Goal: Transaction & Acquisition: Download file/media

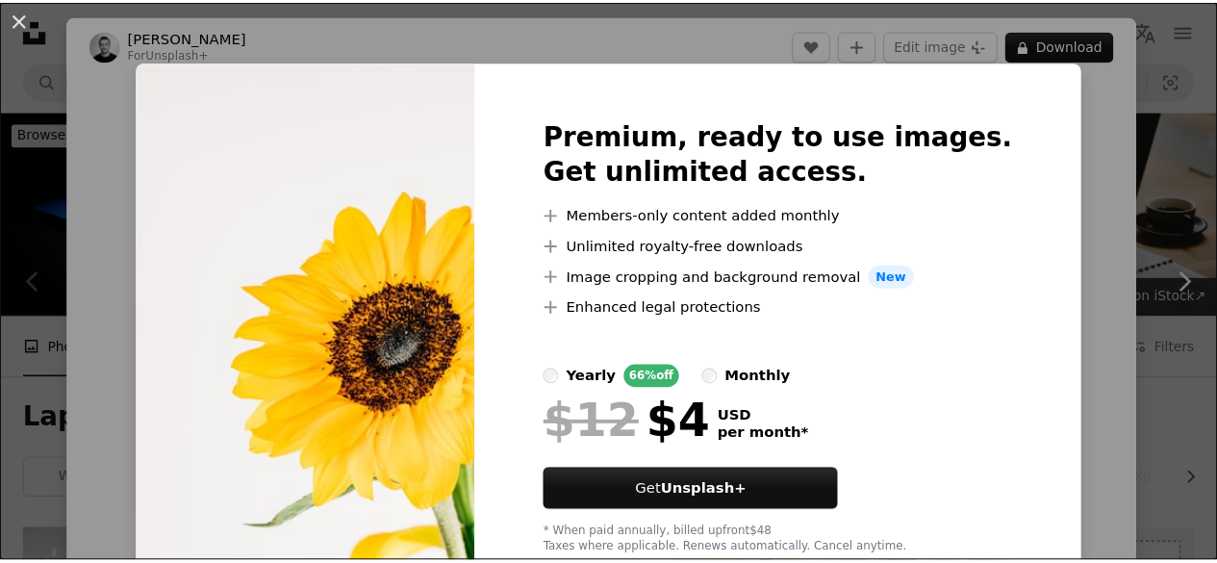
scroll to position [385, 0]
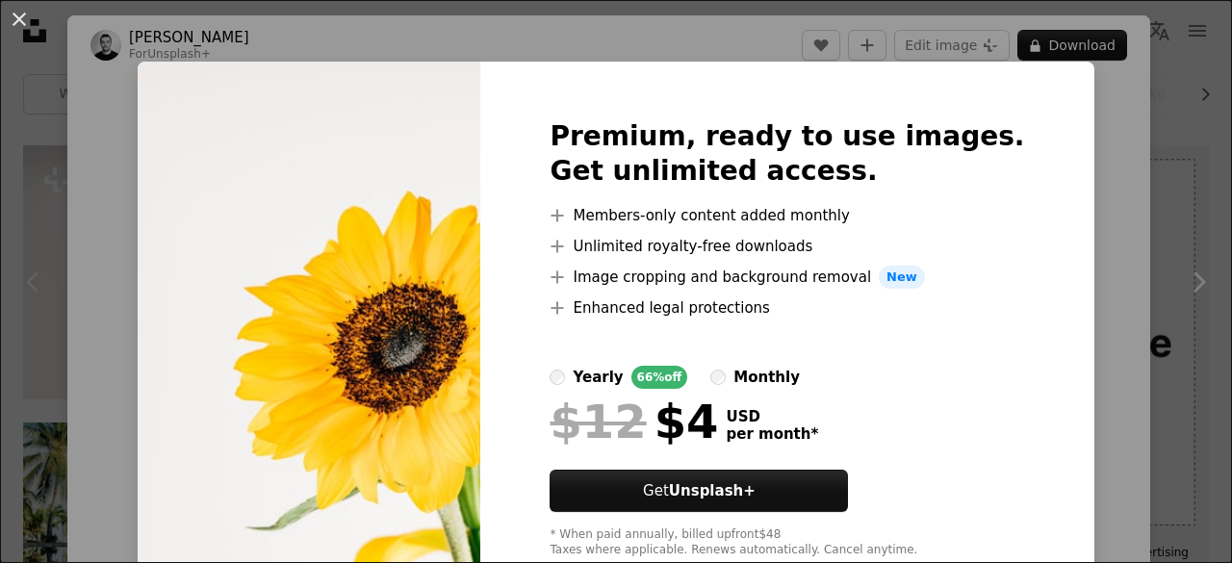
click at [1072, 146] on div "An X shape Premium, ready to use images. Get unlimited access. A plus sign Memb…" at bounding box center [616, 281] width 1232 height 563
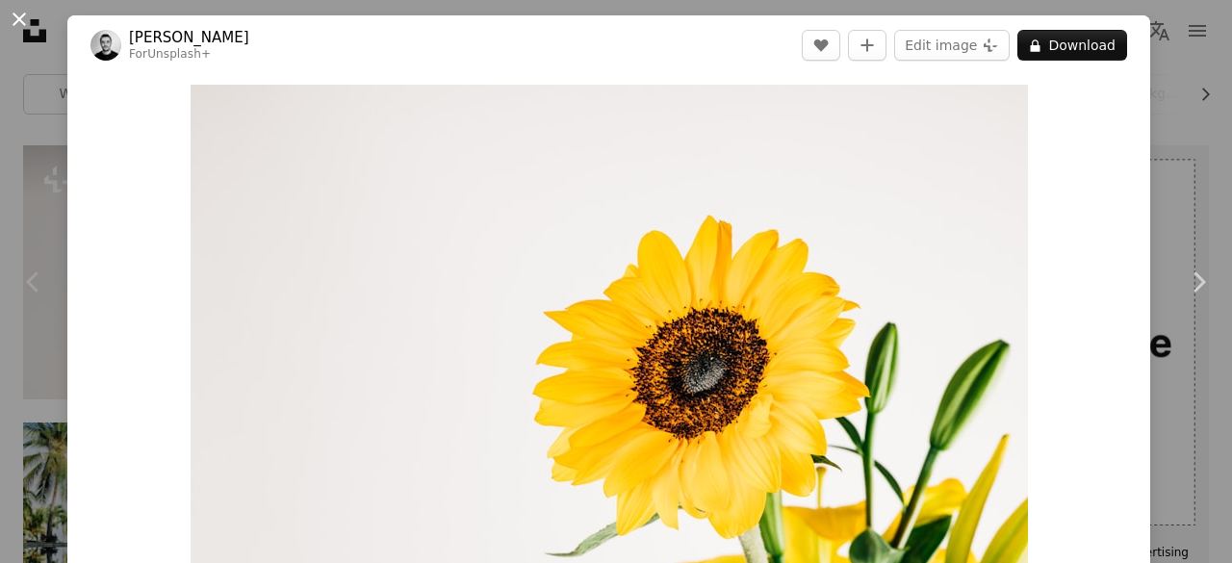
click at [8, 26] on button "An X shape" at bounding box center [19, 19] width 23 height 23
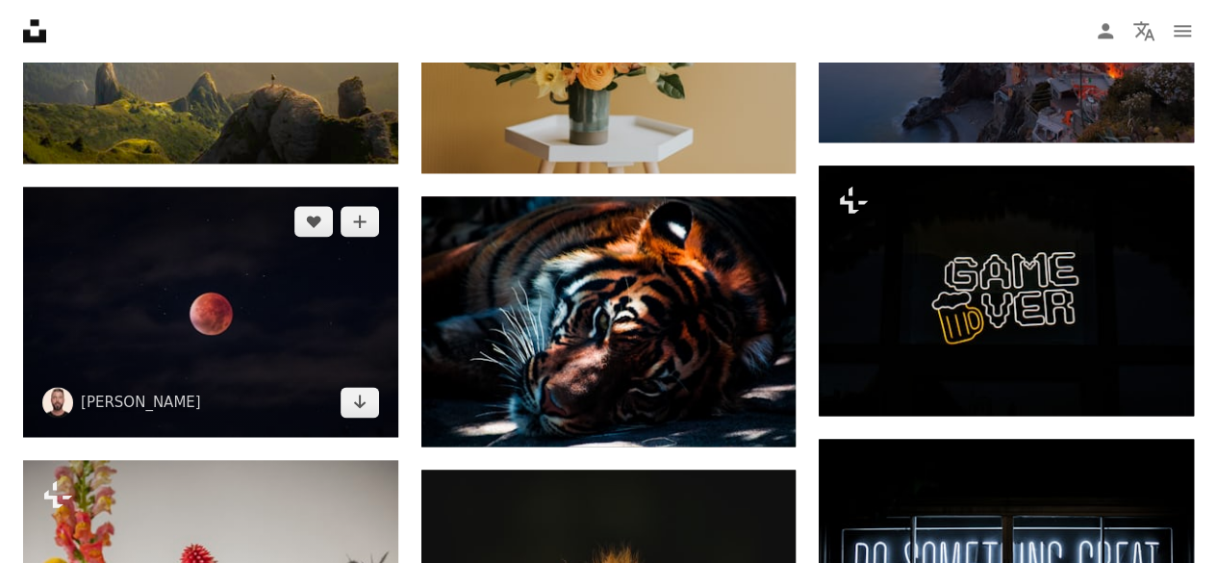
scroll to position [1058, 0]
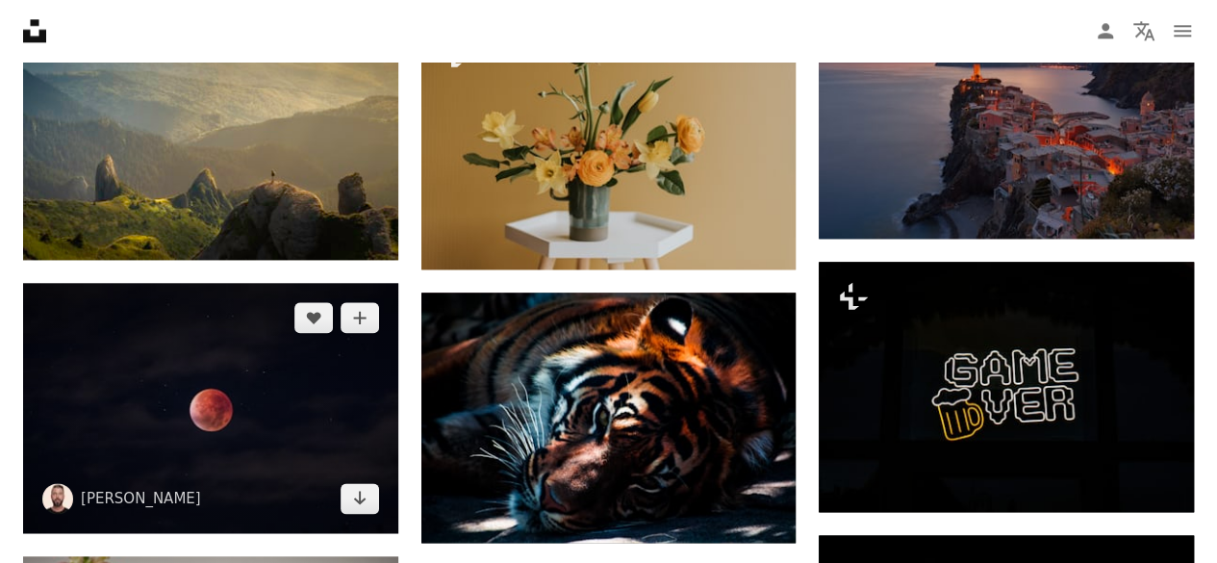
click at [199, 373] on img at bounding box center [210, 408] width 375 height 250
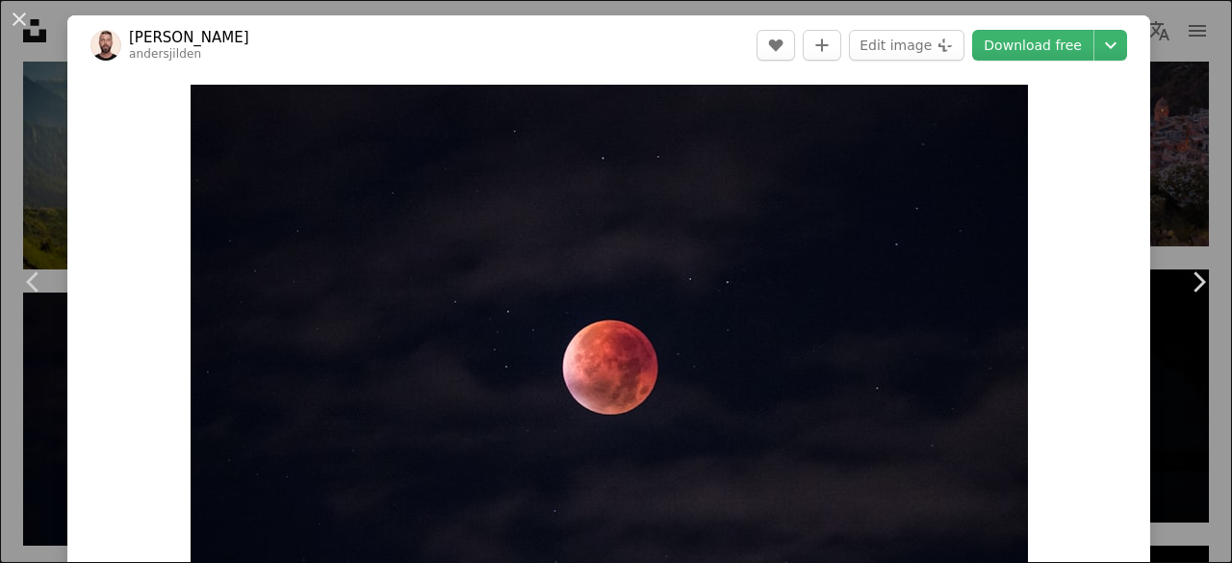
drag, startPoint x: 8, startPoint y: 15, endPoint x: 21, endPoint y: 19, distance: 14.0
click at [8, 16] on button "An X shape" at bounding box center [19, 19] width 23 height 23
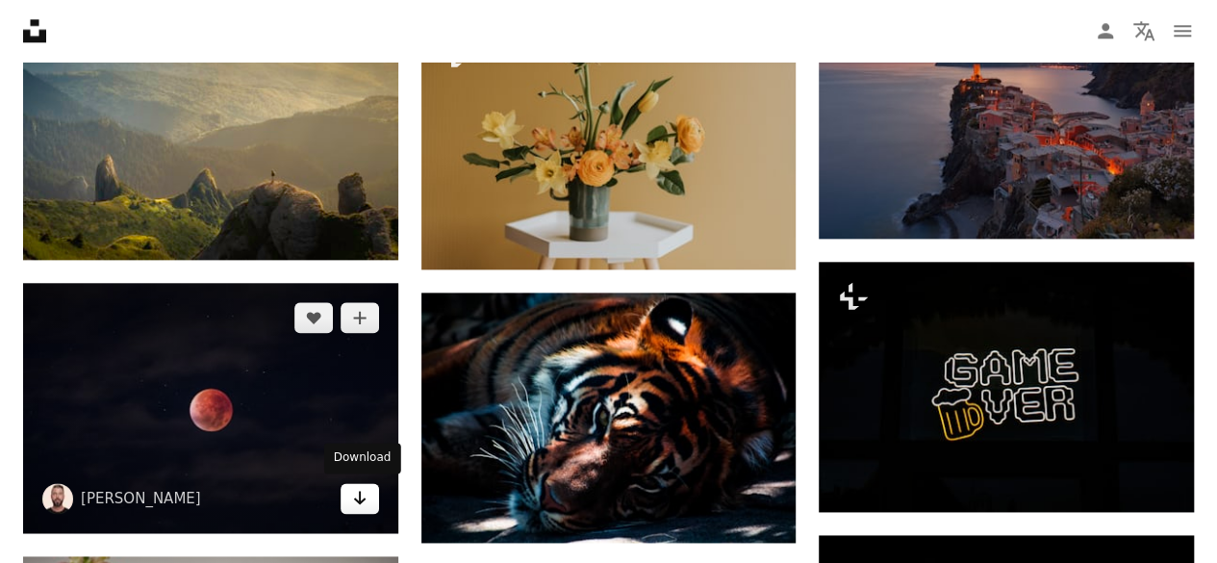
click at [352, 501] on icon "Arrow pointing down" at bounding box center [359, 497] width 15 height 23
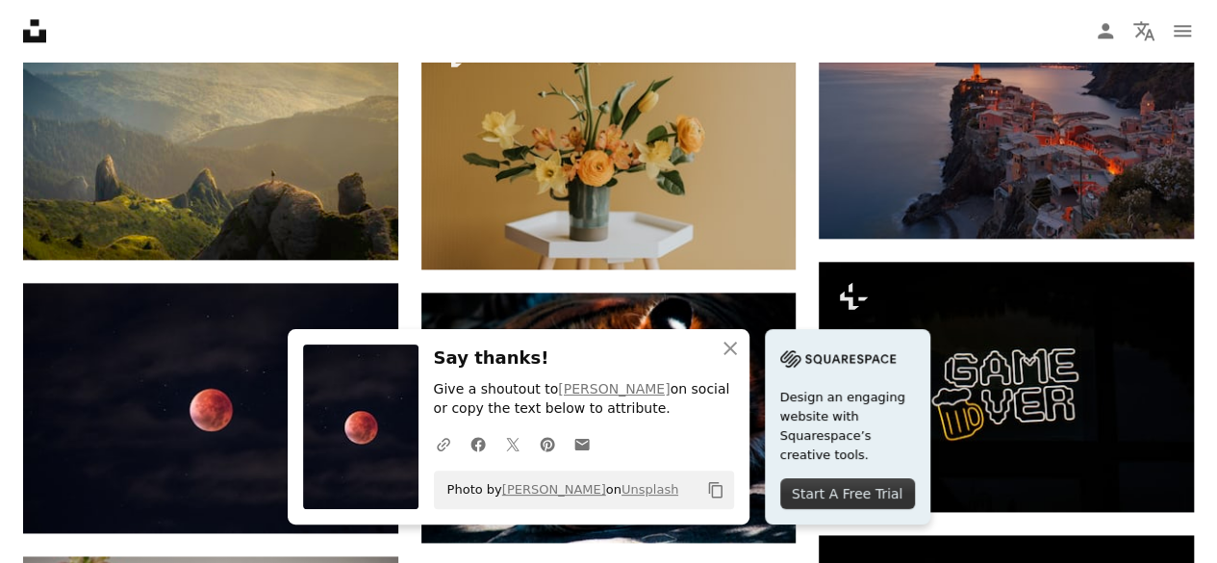
click at [666, 38] on nav "Unsplash logo Unsplash Home A photo Pen Tool A compass A stack of folders Downl…" at bounding box center [608, 31] width 1217 height 62
click at [564, 36] on nav "Unsplash logo Unsplash Home A photo Pen Tool A compass A stack of folders Downl…" at bounding box center [608, 31] width 1217 height 62
click at [732, 355] on icon "An X shape" at bounding box center [730, 348] width 23 height 23
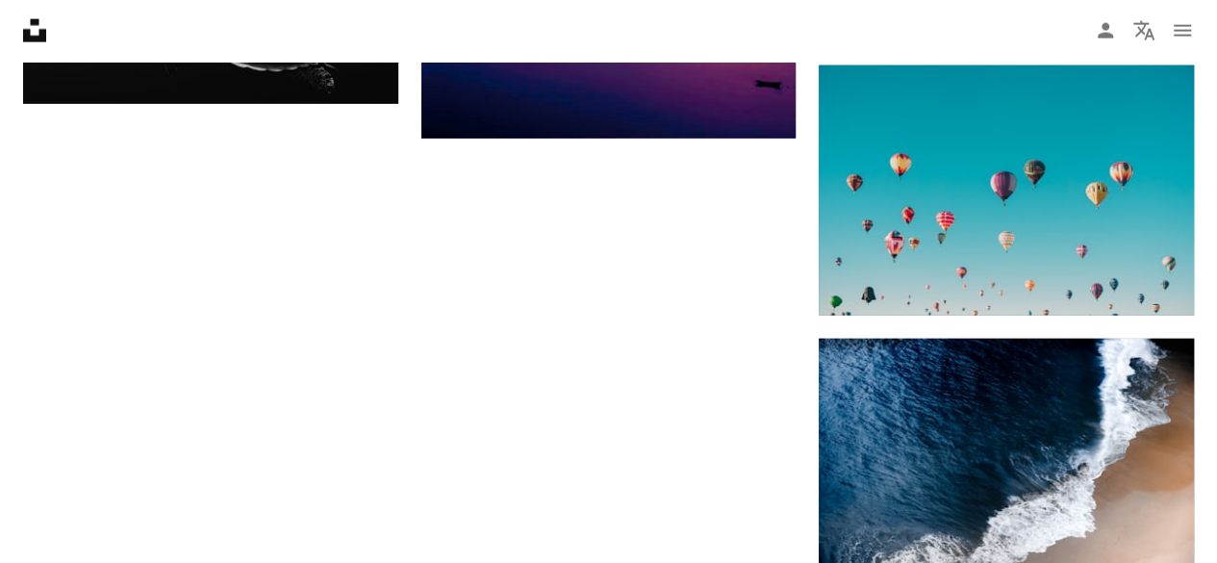
scroll to position [2309, 0]
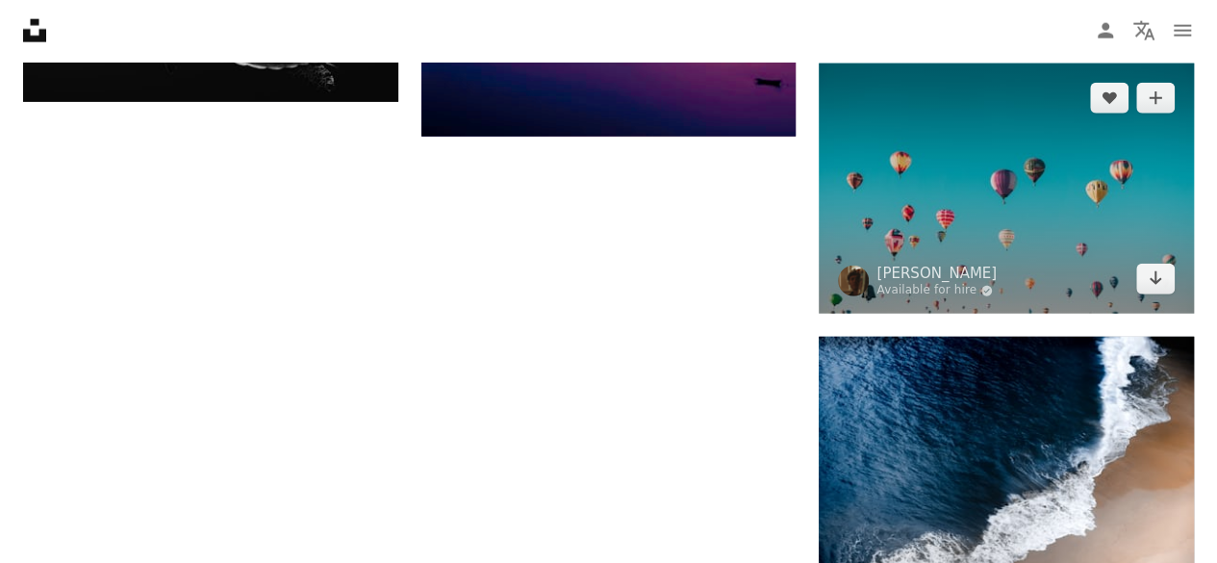
click at [1119, 247] on img at bounding box center [1006, 189] width 375 height 250
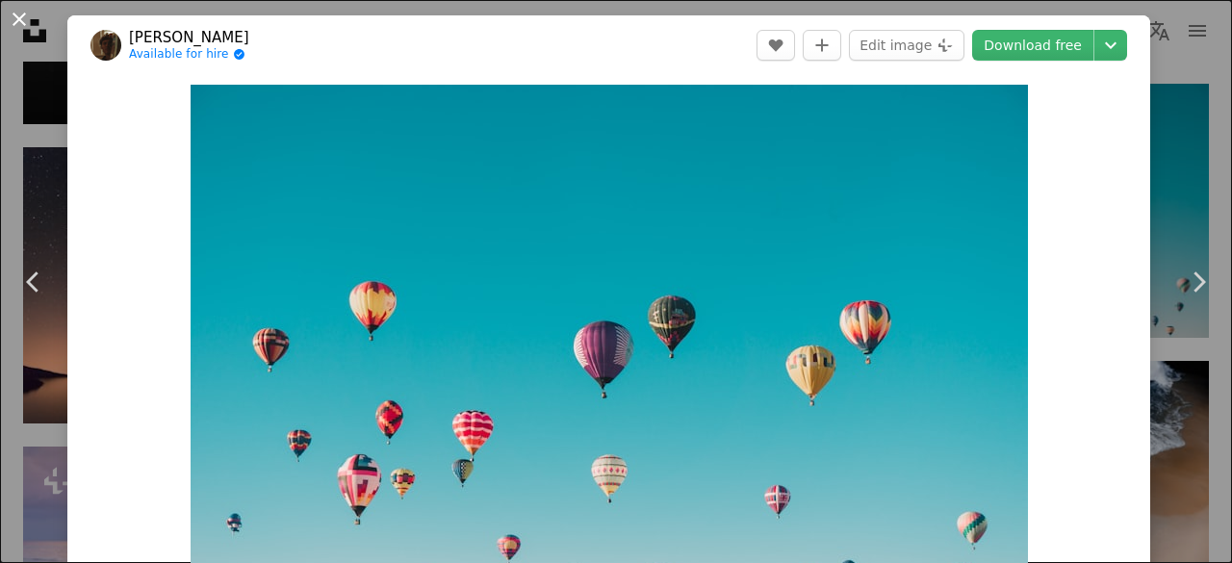
click at [25, 13] on button "An X shape" at bounding box center [19, 19] width 23 height 23
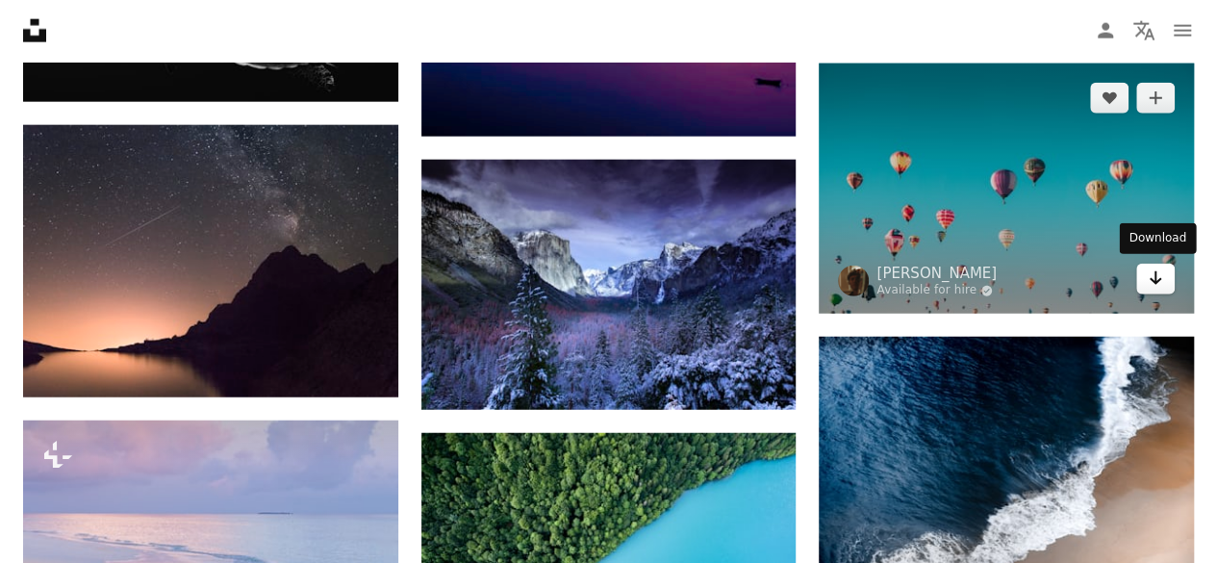
click at [1158, 277] on icon "Arrow pointing down" at bounding box center [1155, 278] width 15 height 23
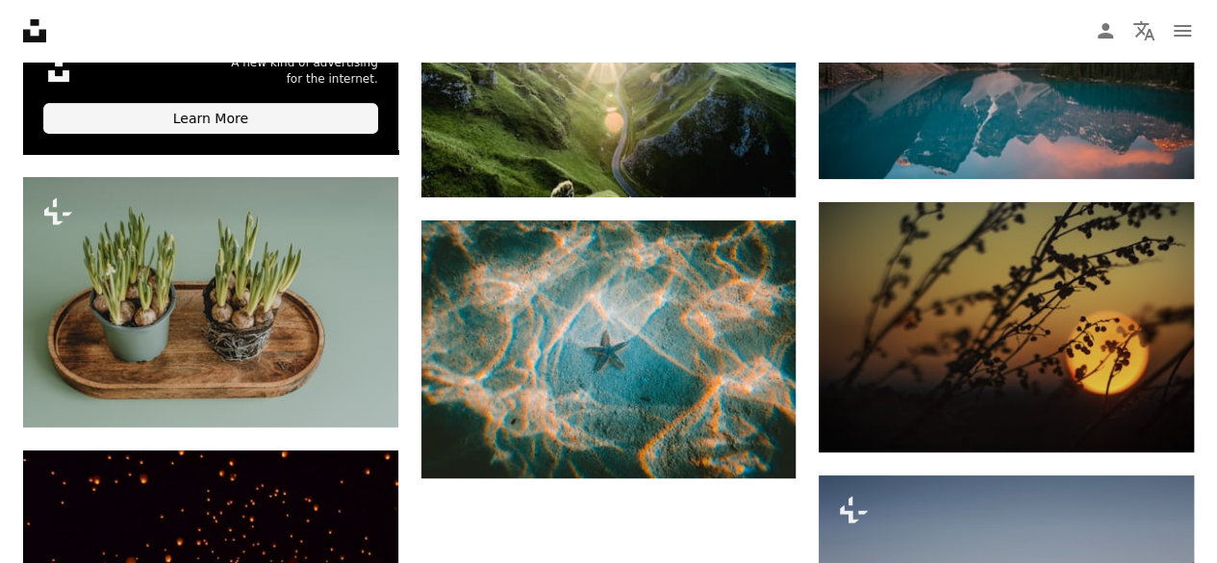
scroll to position [3945, 0]
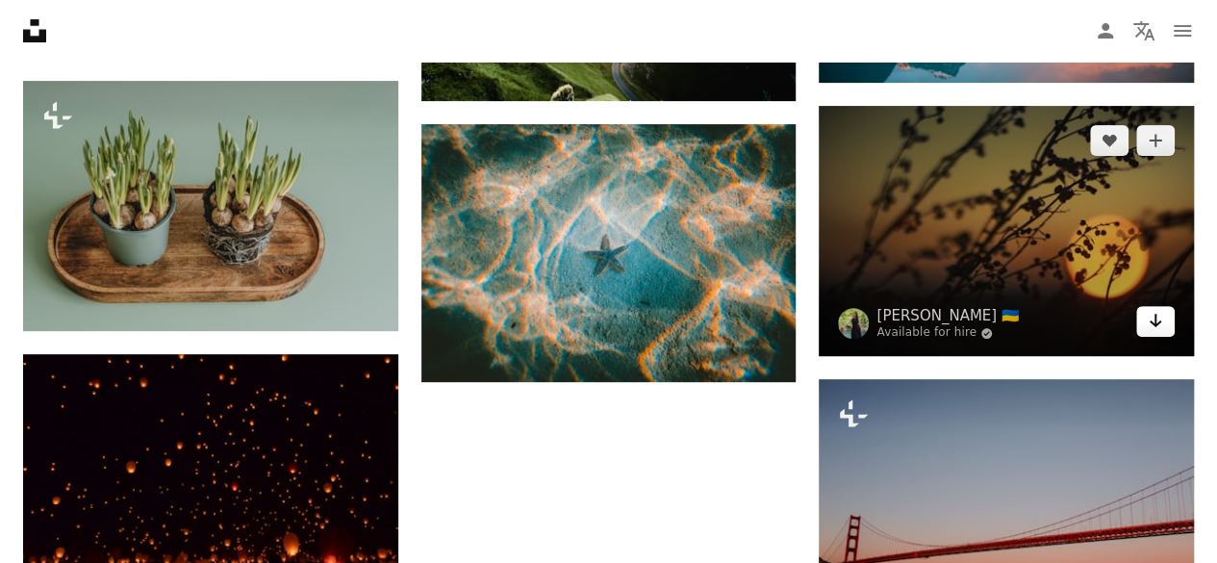
click at [1155, 324] on icon "Arrow pointing down" at bounding box center [1155, 320] width 15 height 23
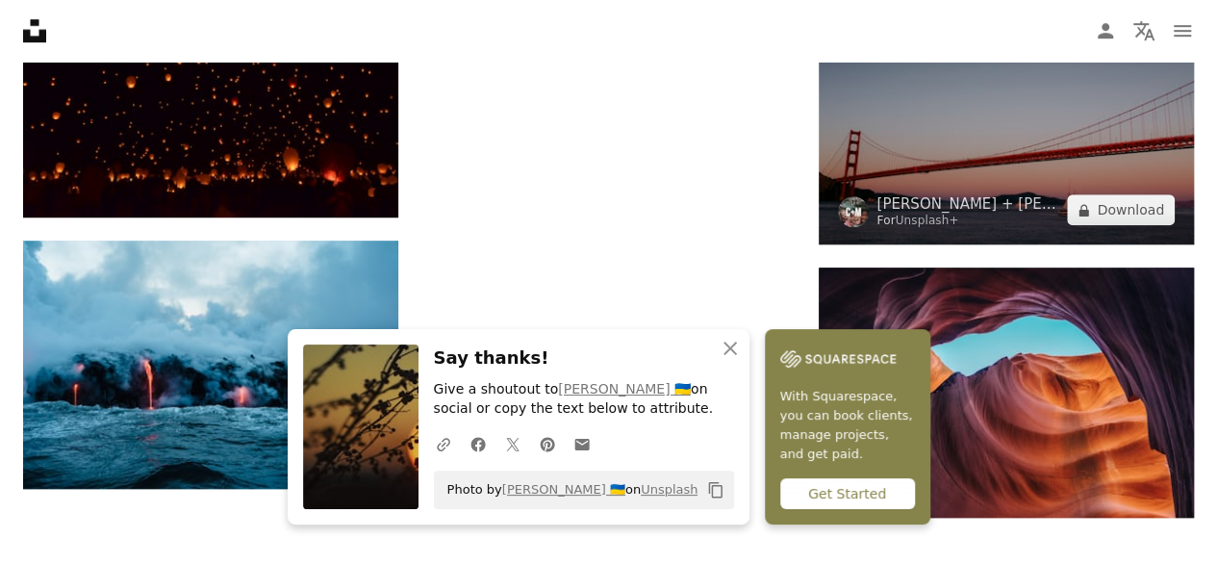
scroll to position [4234, 0]
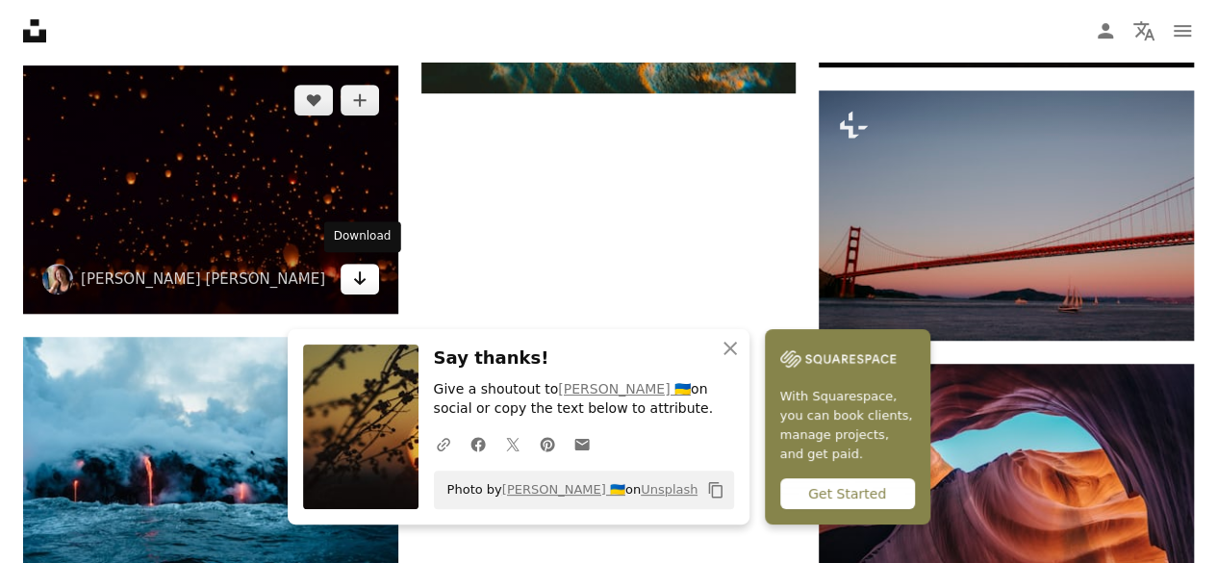
click at [358, 286] on link "Arrow pointing down" at bounding box center [360, 279] width 38 height 31
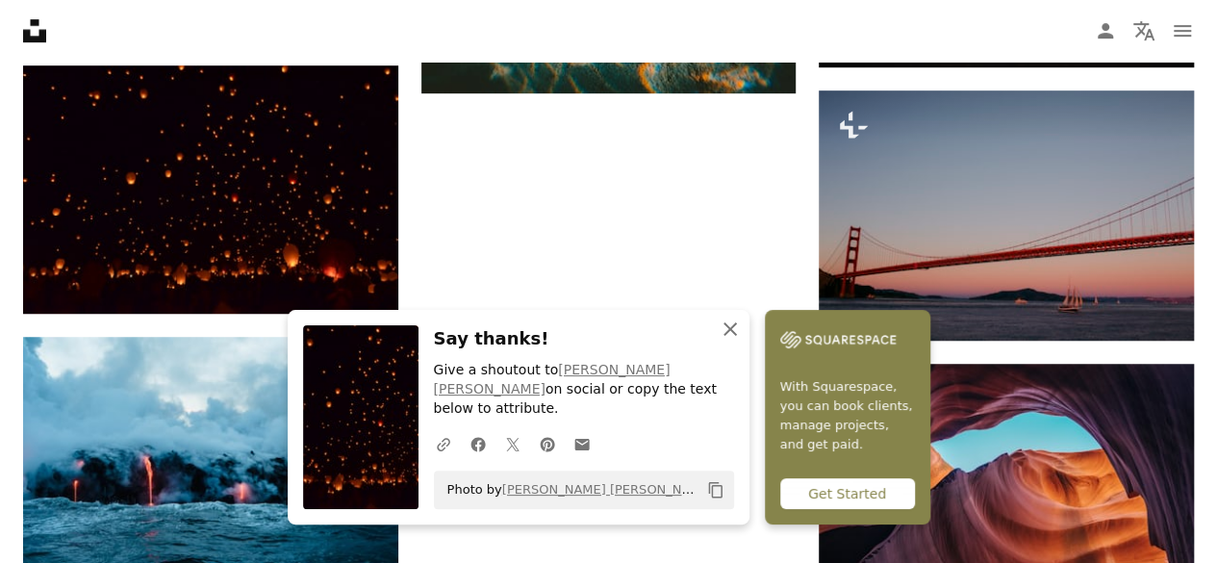
click at [721, 341] on icon "An X shape" at bounding box center [730, 329] width 23 height 23
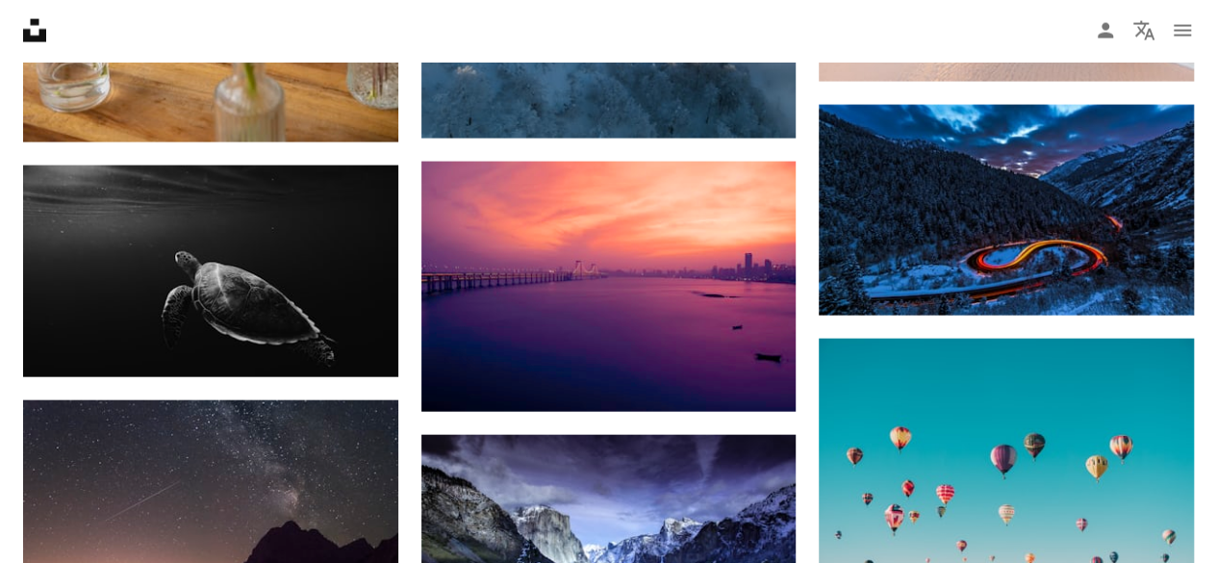
scroll to position [2021, 0]
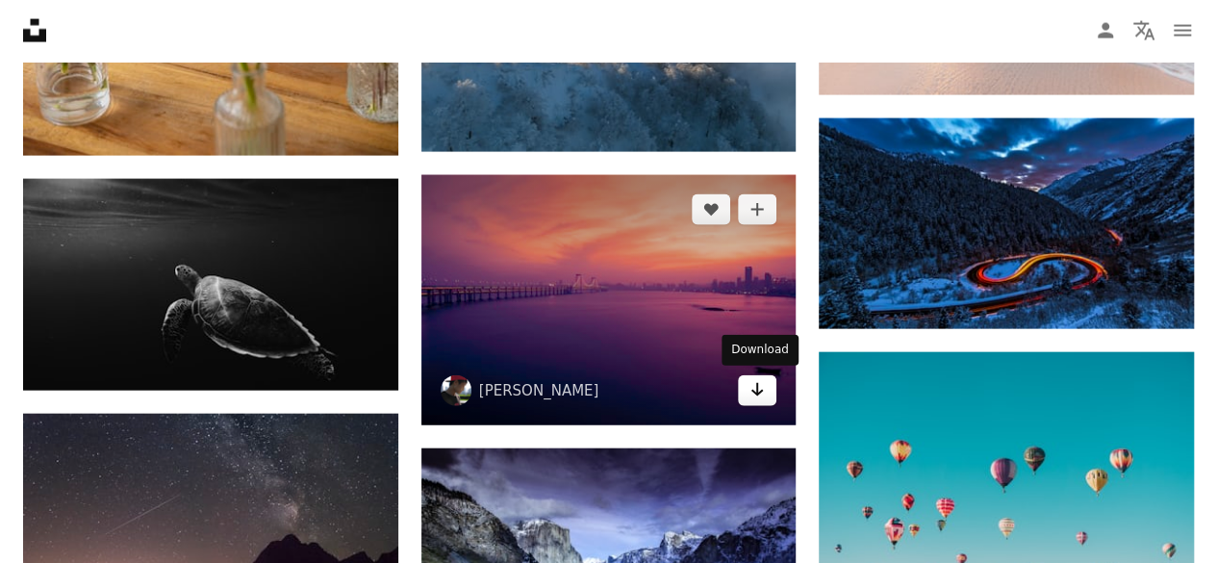
click at [753, 399] on link "Arrow pointing down" at bounding box center [757, 390] width 38 height 31
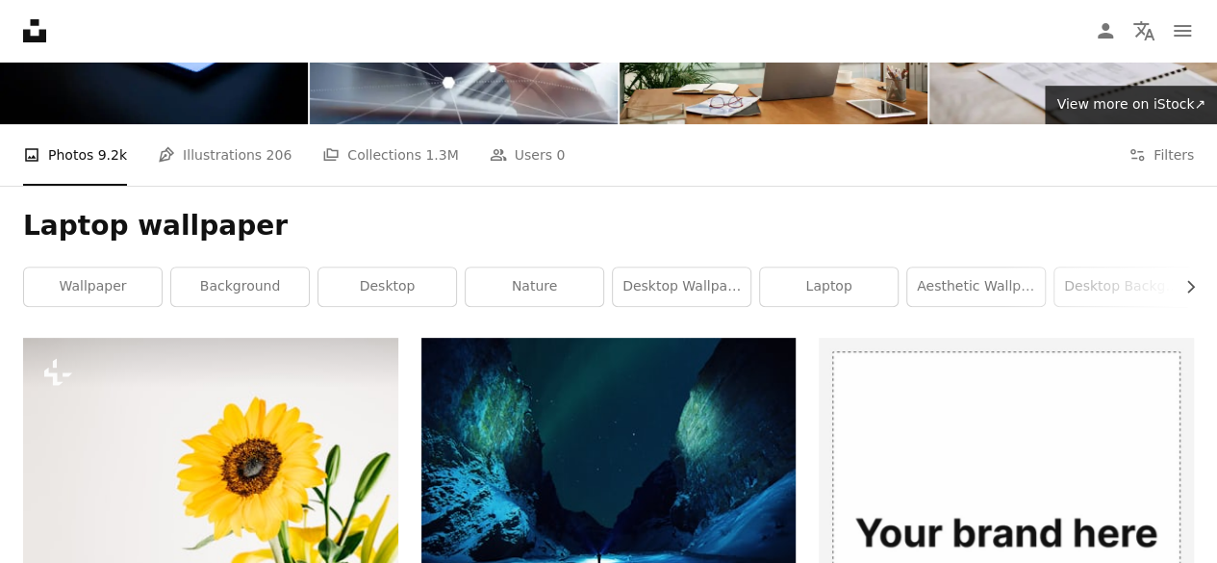
scroll to position [0, 0]
